Goal: Transaction & Acquisition: Purchase product/service

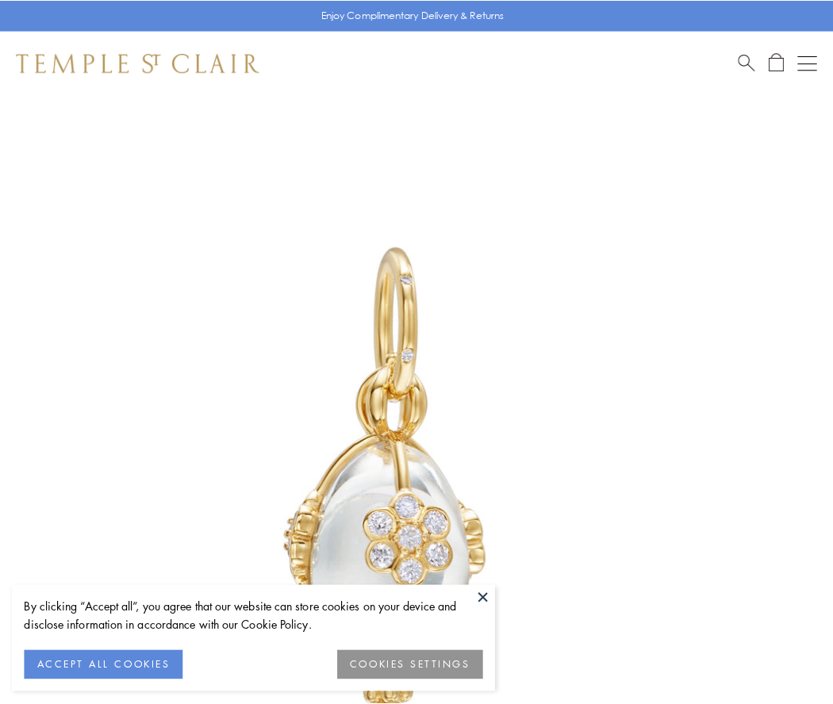
scroll to position [50, 0]
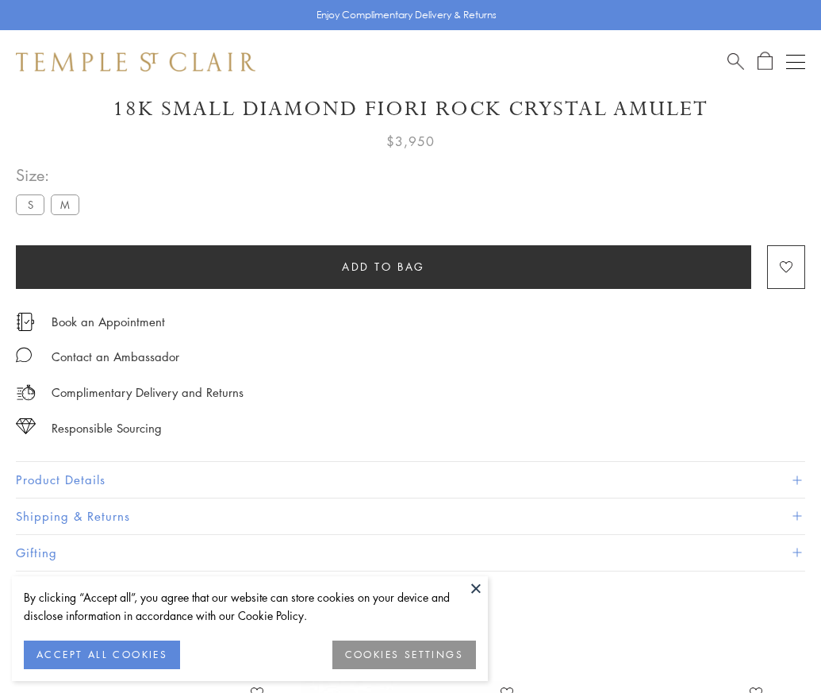
click at [383, 266] on span "Add to bag" at bounding box center [383, 266] width 83 height 17
